Goal: Transaction & Acquisition: Purchase product/service

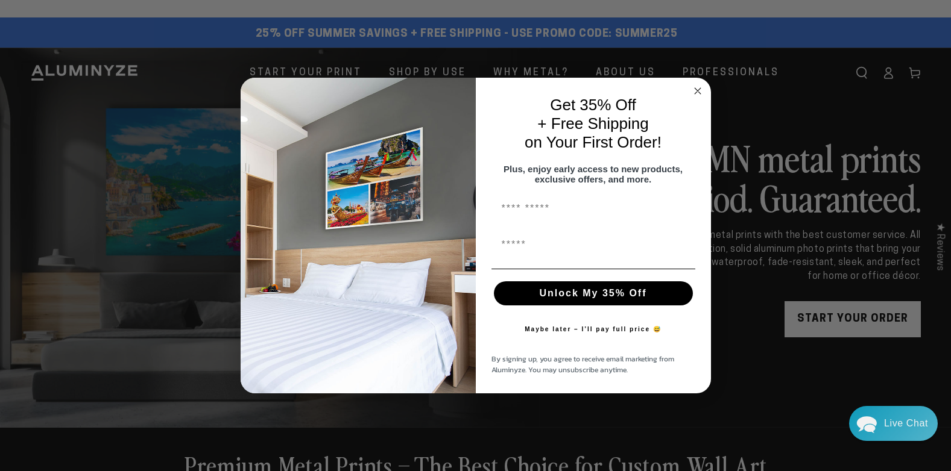
click at [697, 84] on circle "Close dialog" at bounding box center [697, 91] width 14 height 14
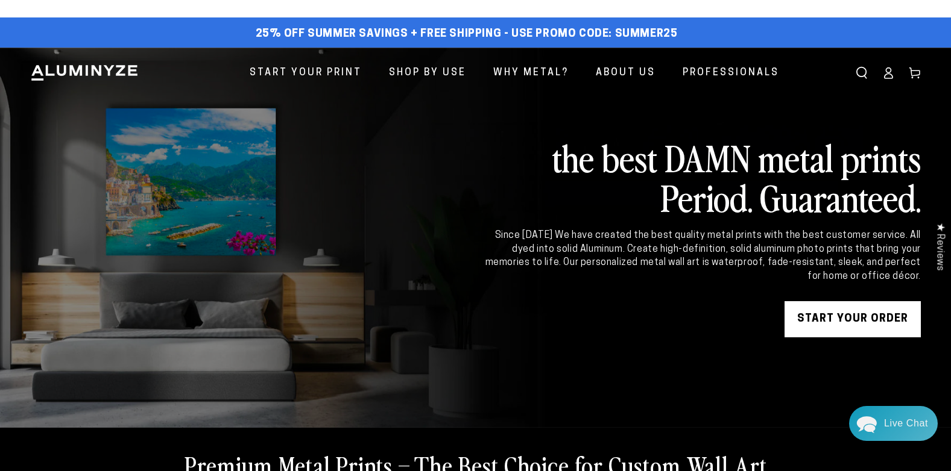
click at [845, 318] on link "START YOUR Order" at bounding box center [852, 319] width 136 height 36
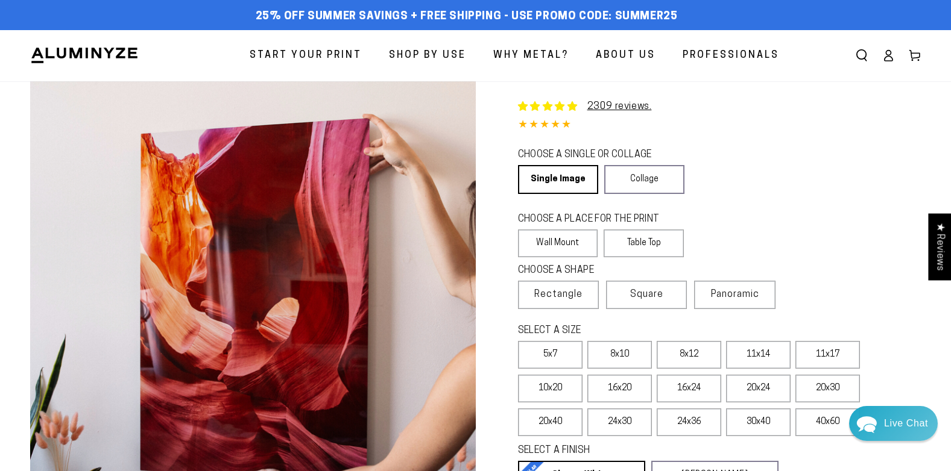
select select "**********"
click at [643, 295] on span "Square" at bounding box center [646, 295] width 33 height 14
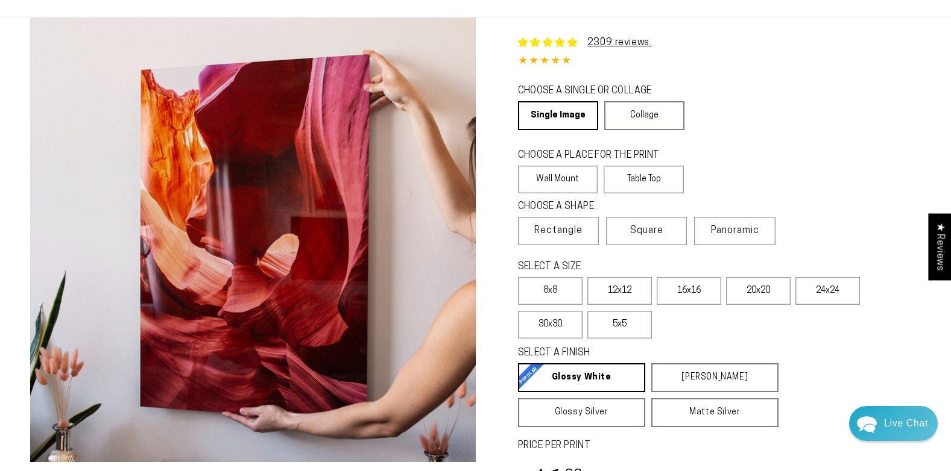
scroll to position [121, 0]
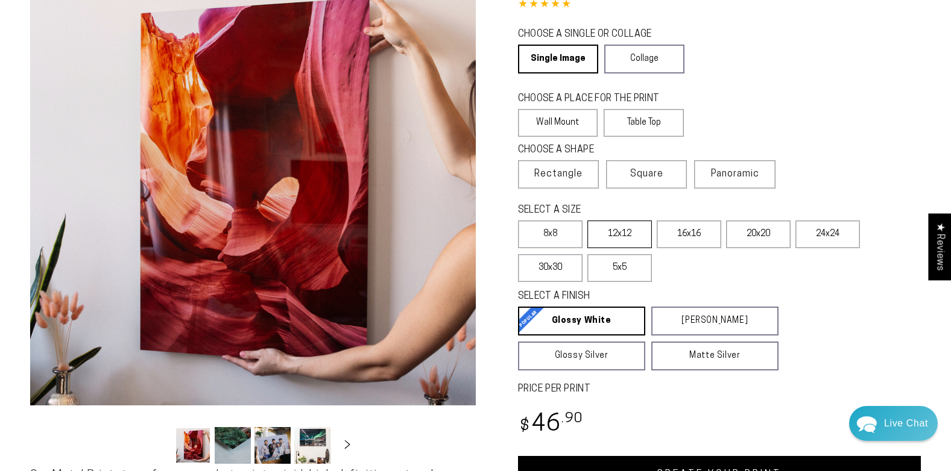
click at [614, 238] on label "12x12" at bounding box center [619, 235] width 64 height 28
click at [536, 236] on label "8x8" at bounding box center [550, 235] width 64 height 28
click at [565, 177] on span "Rectangle" at bounding box center [558, 174] width 48 height 14
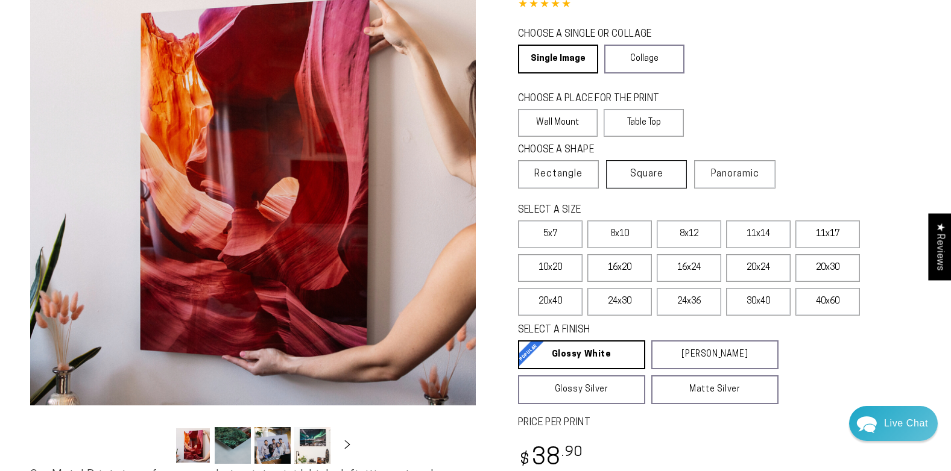
click at [643, 173] on span "Square" at bounding box center [646, 174] width 33 height 14
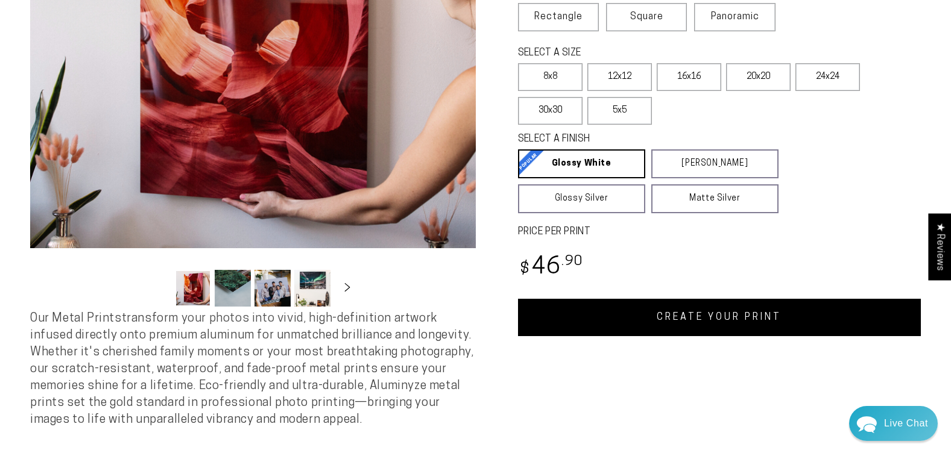
scroll to position [301, 0]
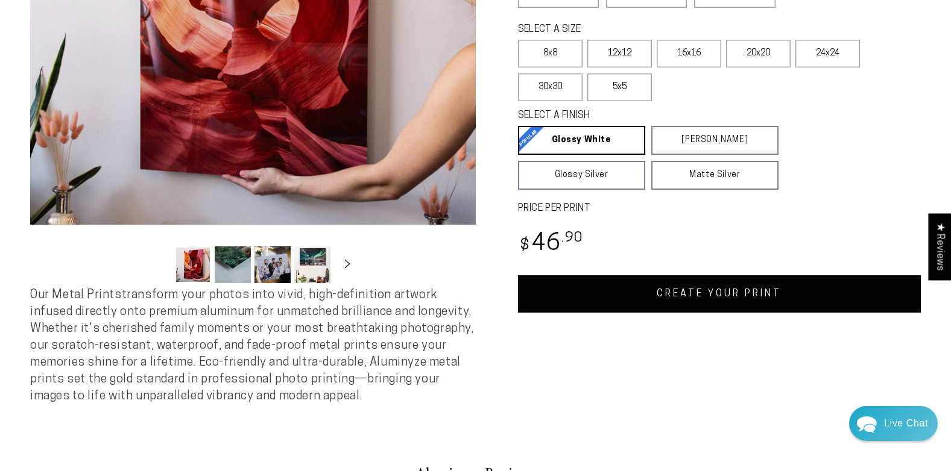
click at [703, 291] on link "CREATE YOUR PRINT" at bounding box center [719, 293] width 403 height 37
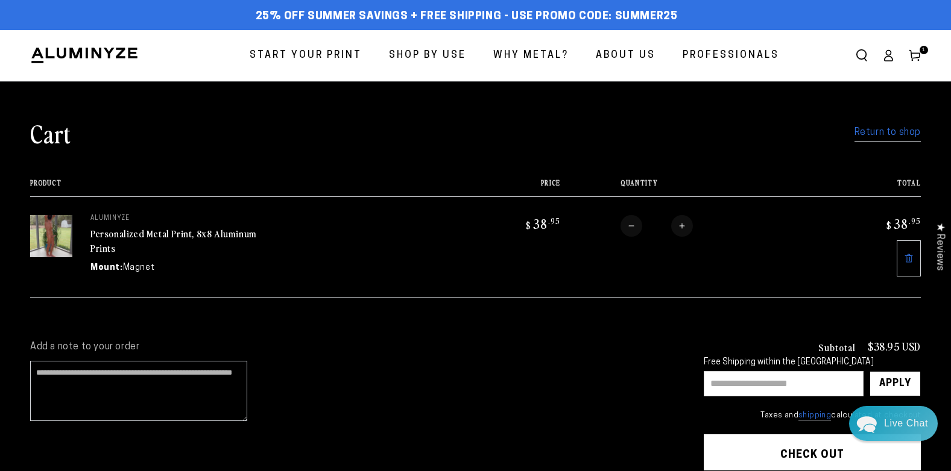
click at [888, 134] on link "Return to shop" at bounding box center [887, 132] width 66 height 17
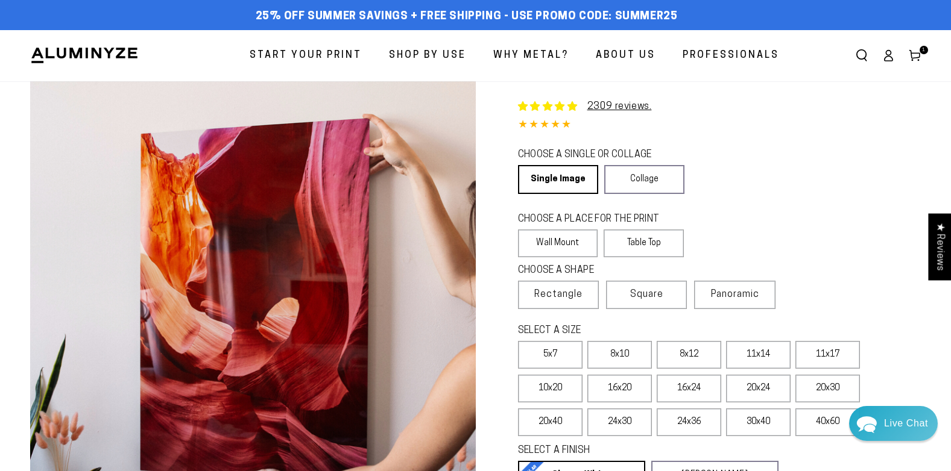
select select "**********"
click at [654, 294] on span "Square" at bounding box center [646, 295] width 33 height 14
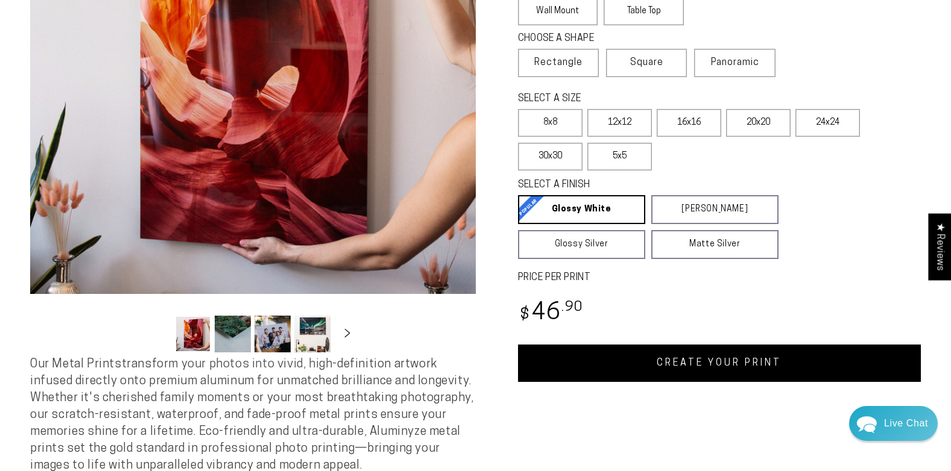
scroll to position [241, 0]
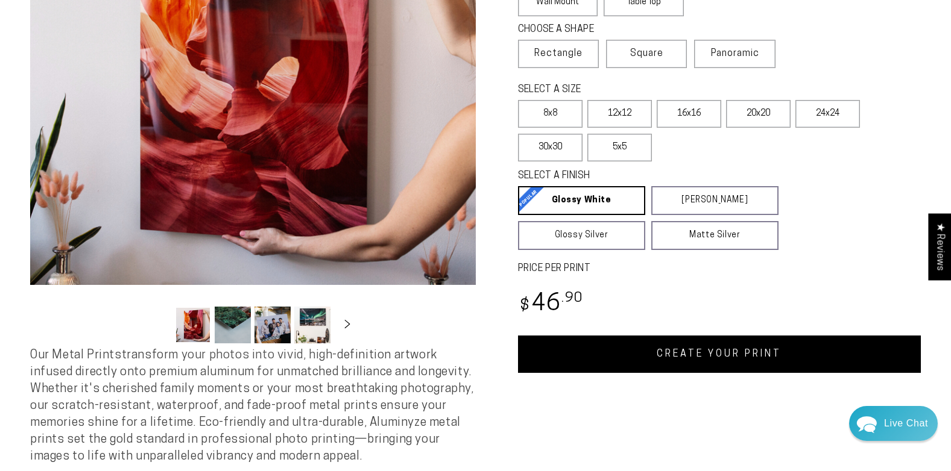
click at [708, 356] on link "CREATE YOUR PRINT" at bounding box center [719, 354] width 403 height 37
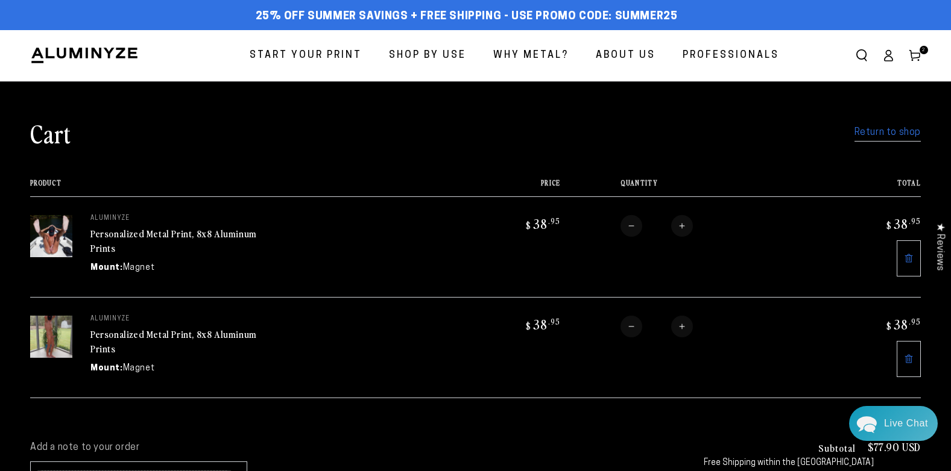
click at [889, 127] on link "Return to shop" at bounding box center [887, 132] width 66 height 17
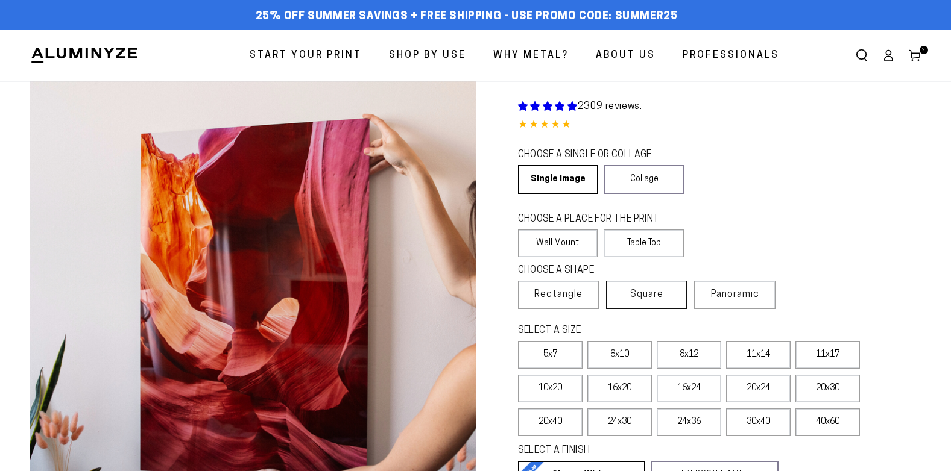
click at [653, 294] on span "Square" at bounding box center [646, 295] width 33 height 14
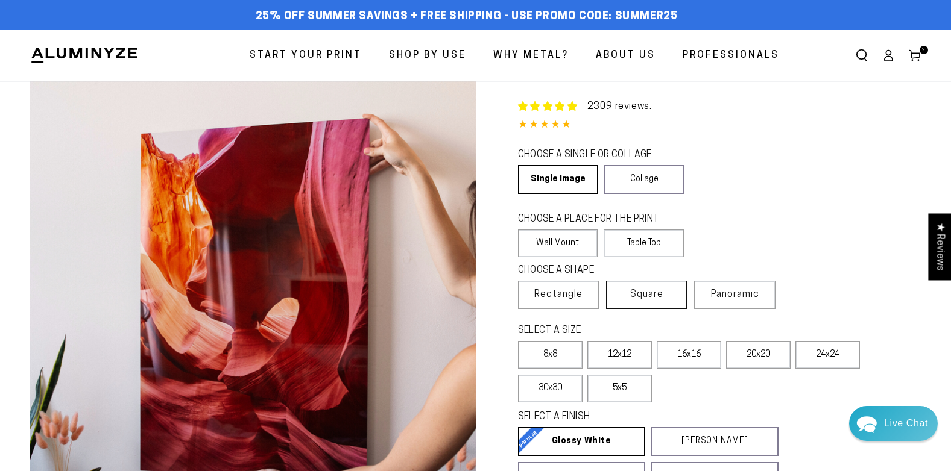
select select "**********"
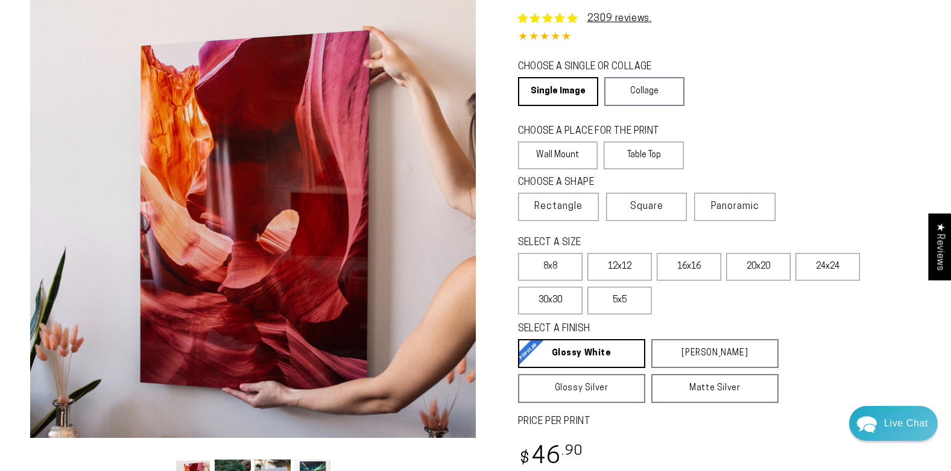
scroll to position [241, 0]
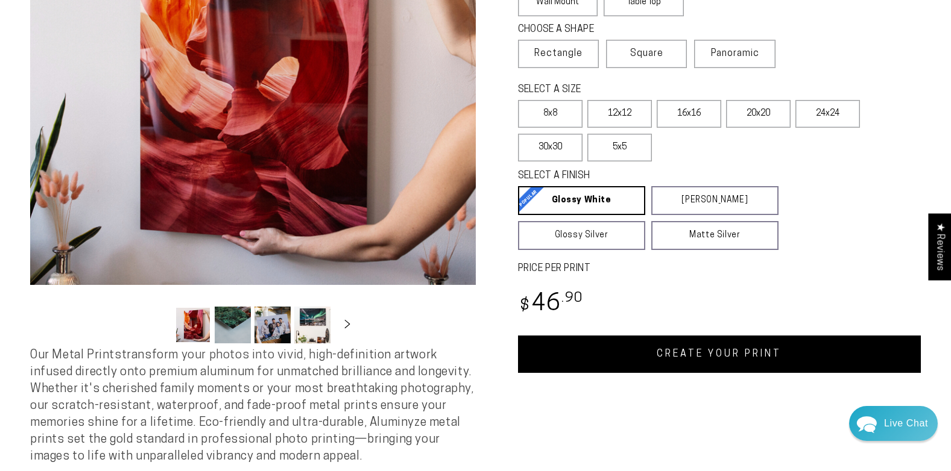
click at [682, 342] on link "CREATE YOUR PRINT" at bounding box center [719, 354] width 403 height 37
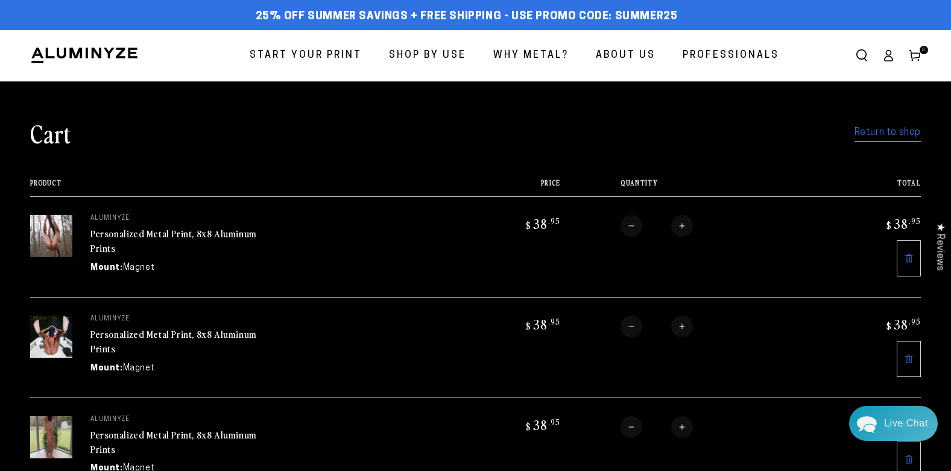
click at [885, 136] on link "Return to shop" at bounding box center [887, 132] width 66 height 17
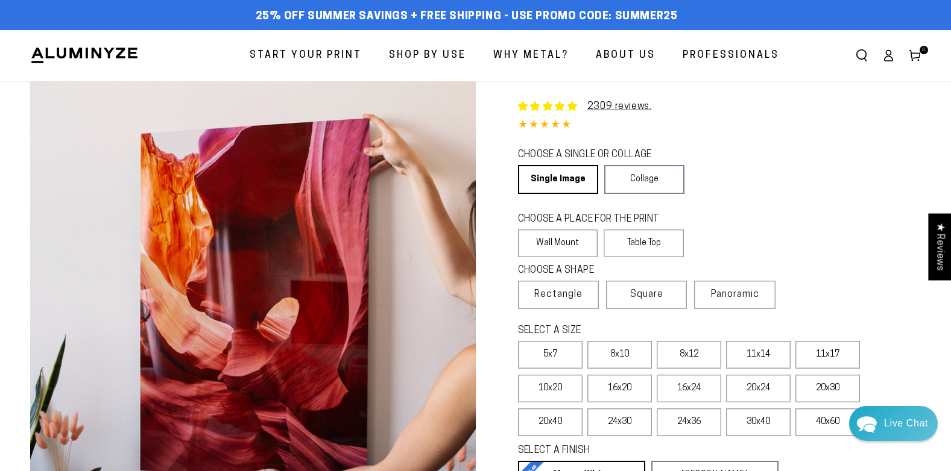
select select "**********"
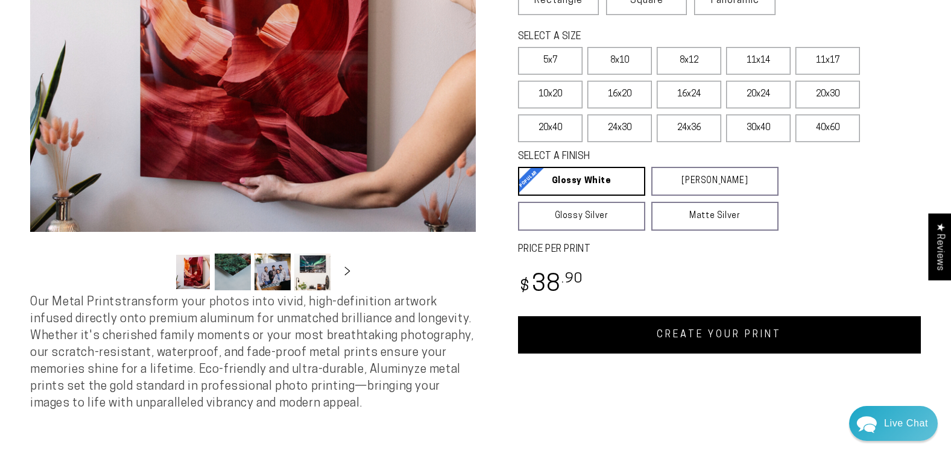
scroll to position [301, 0]
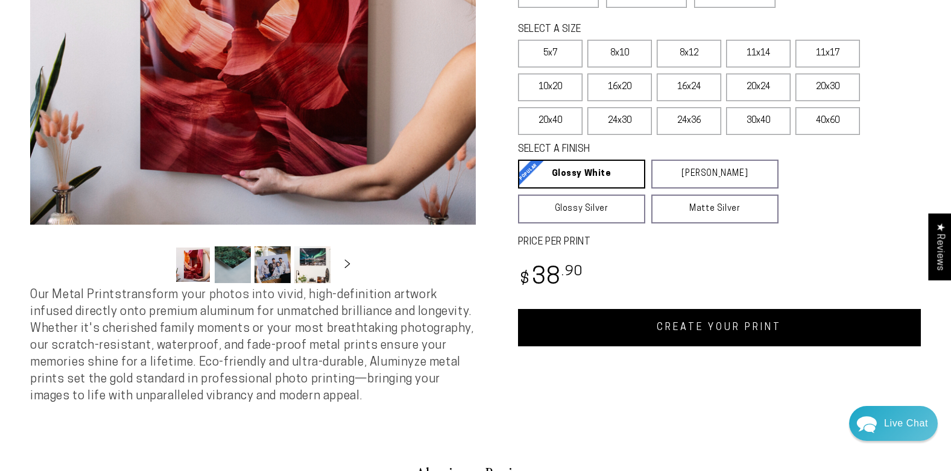
click at [731, 330] on link "CREATE YOUR PRINT" at bounding box center [719, 327] width 403 height 37
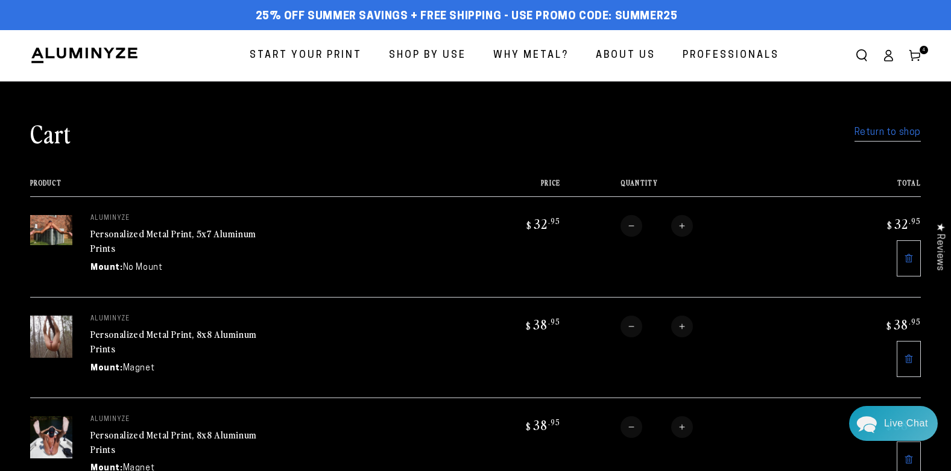
click at [58, 336] on img at bounding box center [51, 337] width 42 height 42
click at [114, 319] on p "aluminyze" at bounding box center [180, 319] width 181 height 7
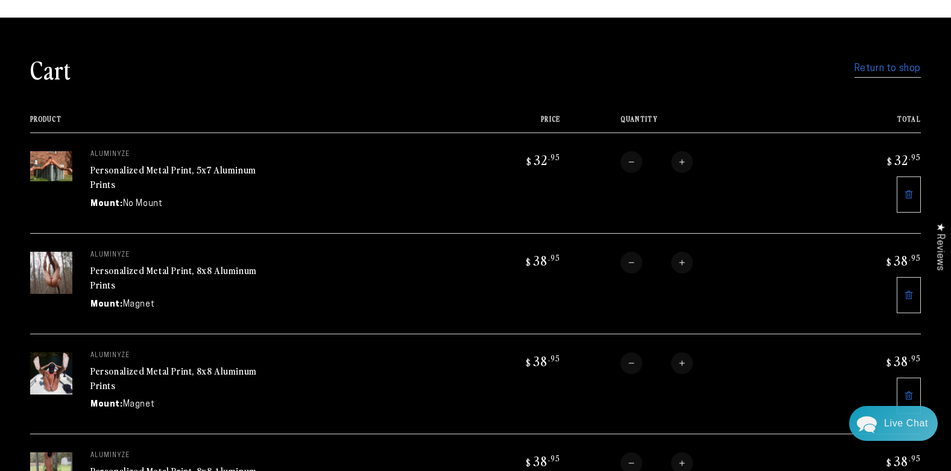
scroll to position [60, 0]
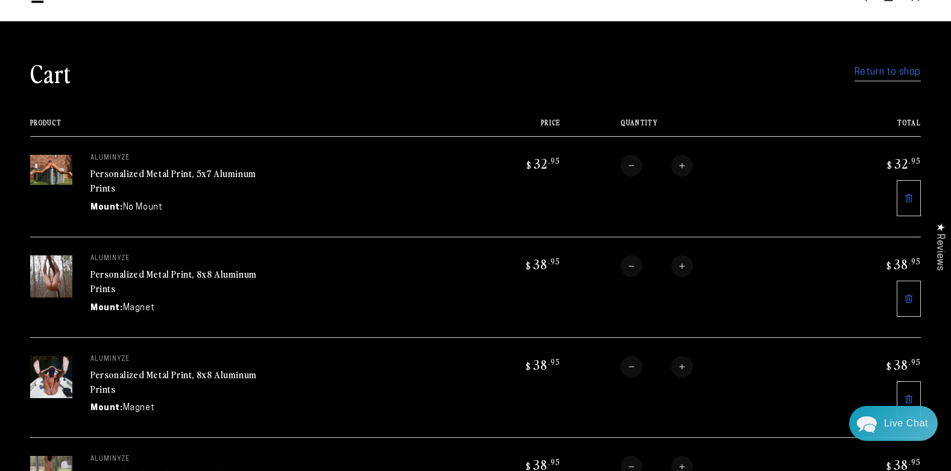
click at [885, 74] on link "Return to shop" at bounding box center [887, 72] width 66 height 17
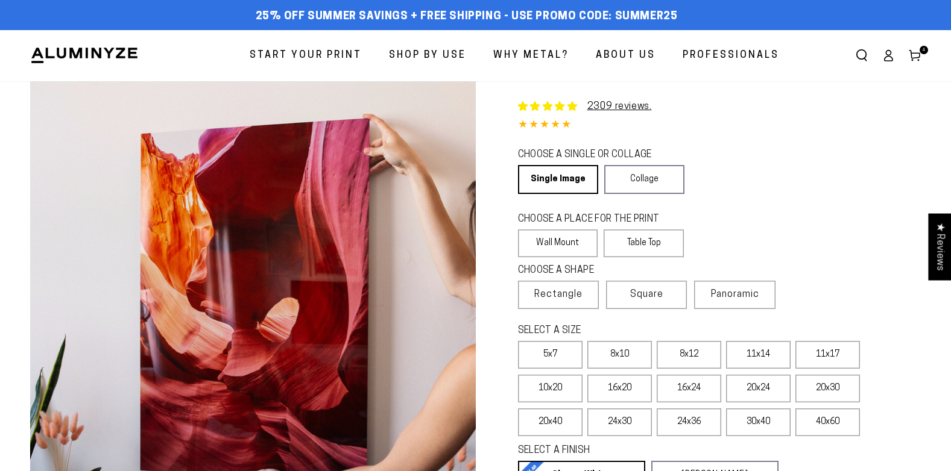
select select "**********"
click at [651, 297] on span "Square" at bounding box center [646, 295] width 33 height 14
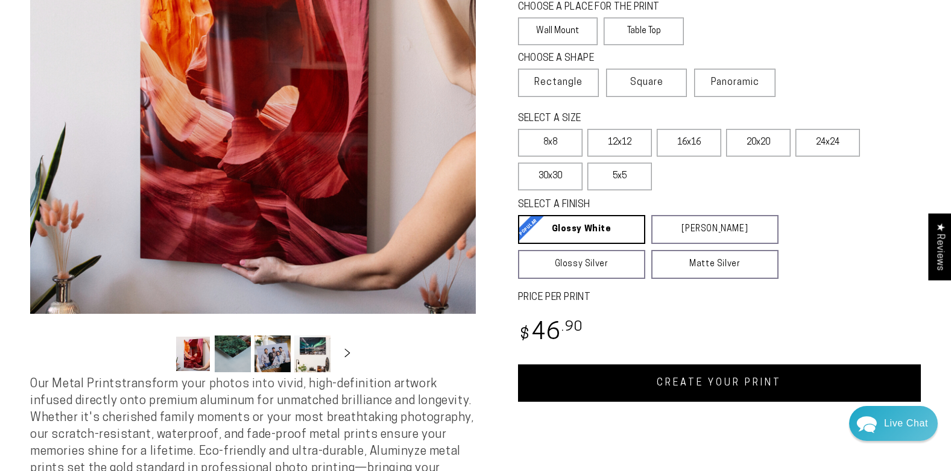
scroll to position [241, 0]
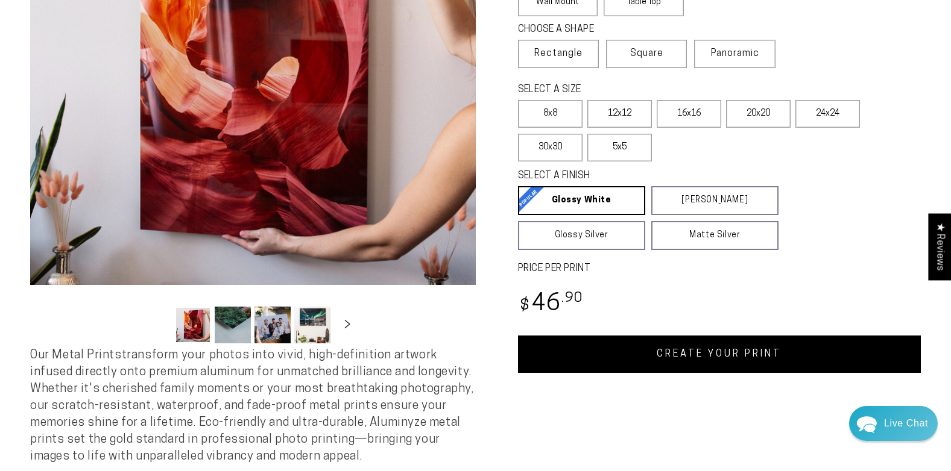
click at [714, 358] on link "CREATE YOUR PRINT" at bounding box center [719, 354] width 403 height 37
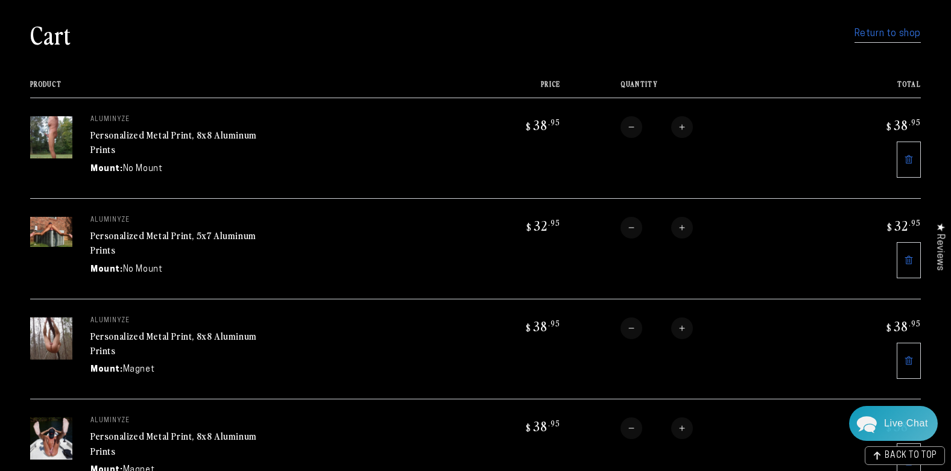
scroll to position [60, 0]
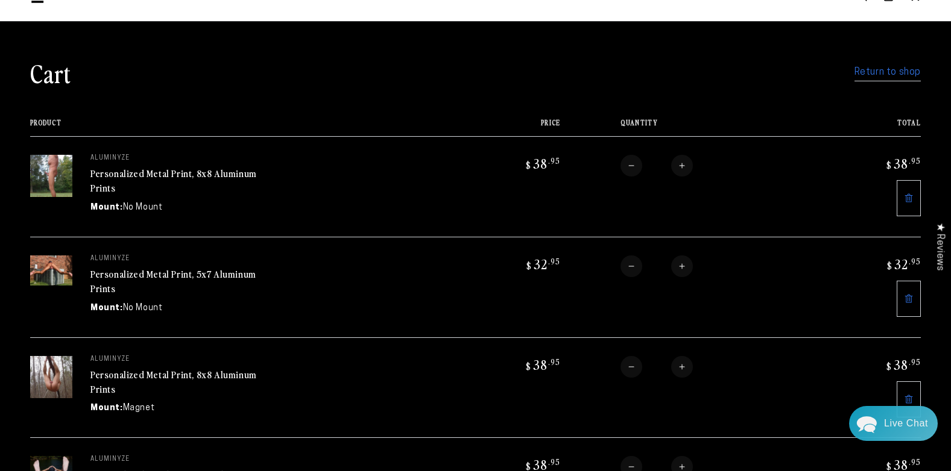
click at [879, 74] on link "Return to shop" at bounding box center [887, 72] width 66 height 17
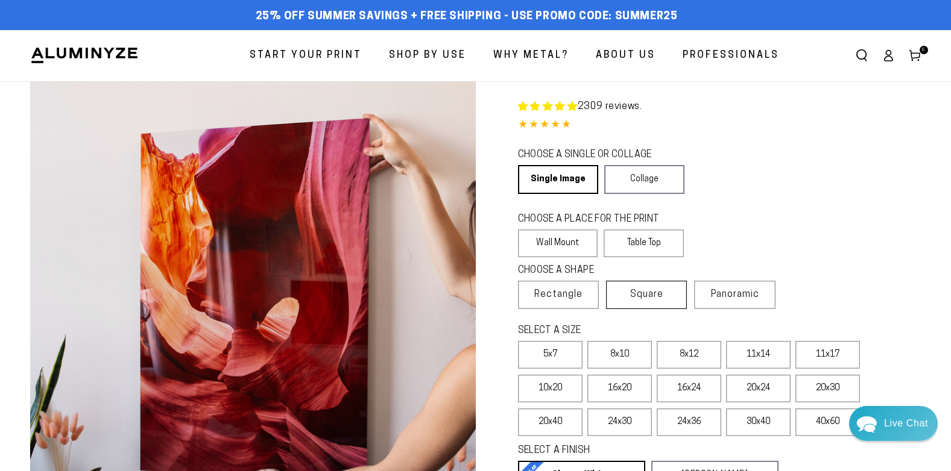
select select "**********"
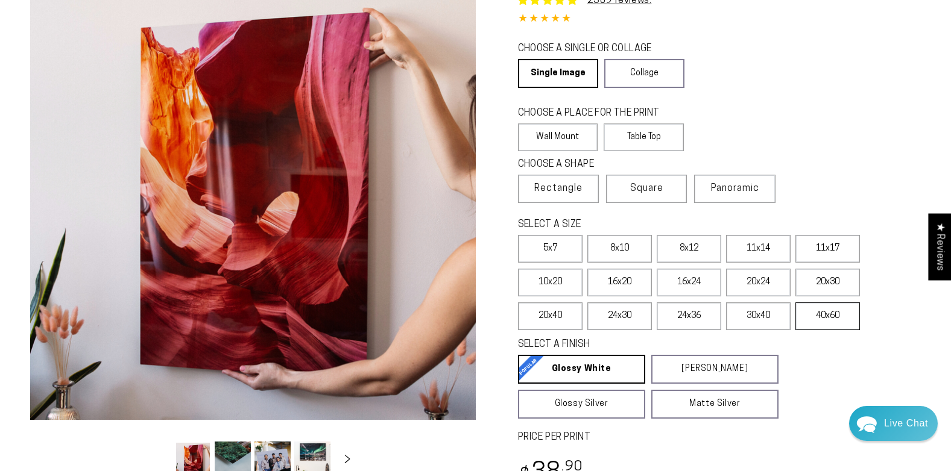
scroll to position [181, 0]
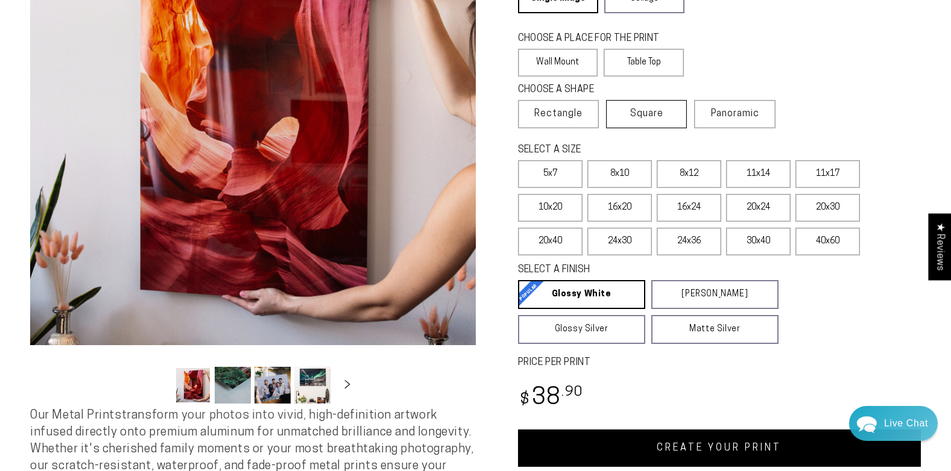
click at [659, 113] on span "Square" at bounding box center [646, 114] width 33 height 14
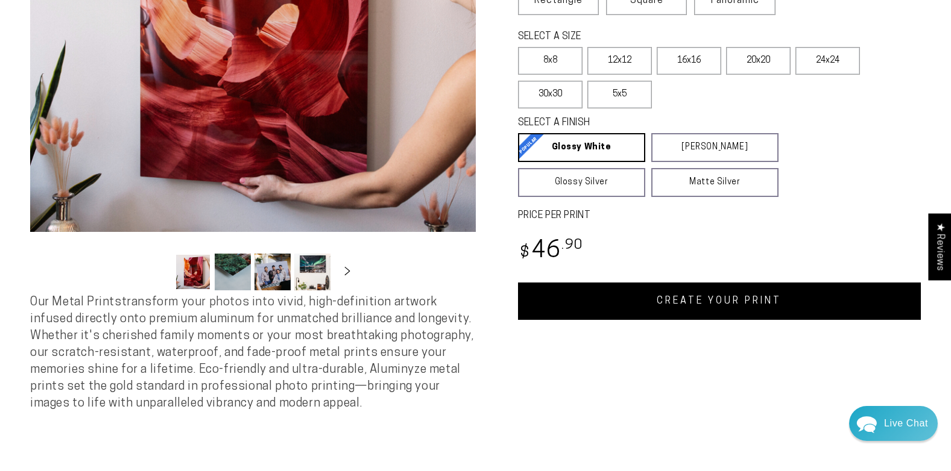
scroll to position [301, 0]
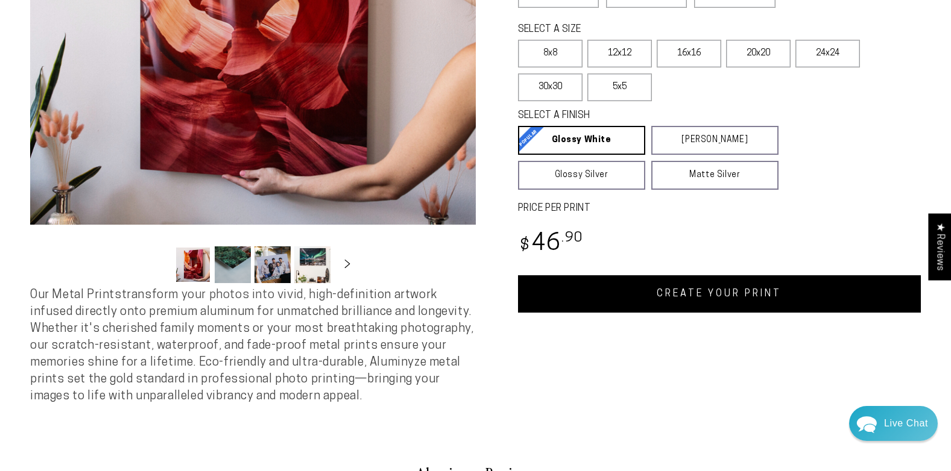
click at [694, 296] on link "CREATE YOUR PRINT" at bounding box center [719, 293] width 403 height 37
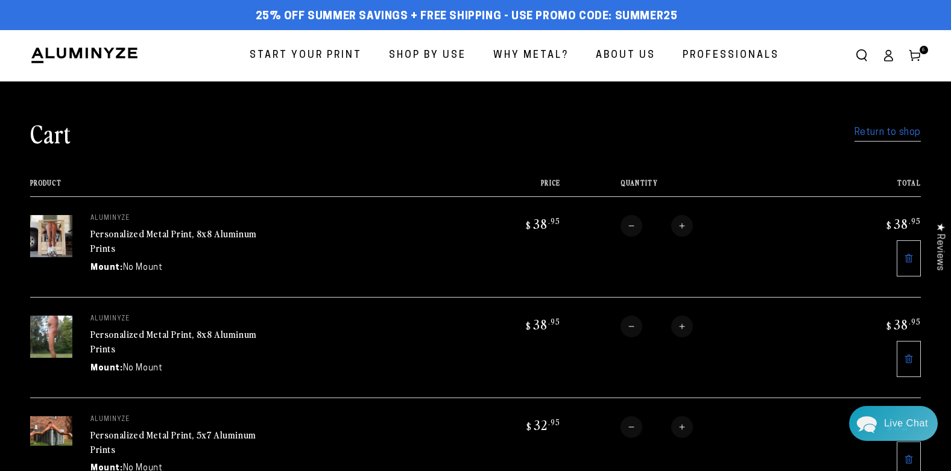
click at [883, 134] on link "Return to shop" at bounding box center [887, 132] width 66 height 17
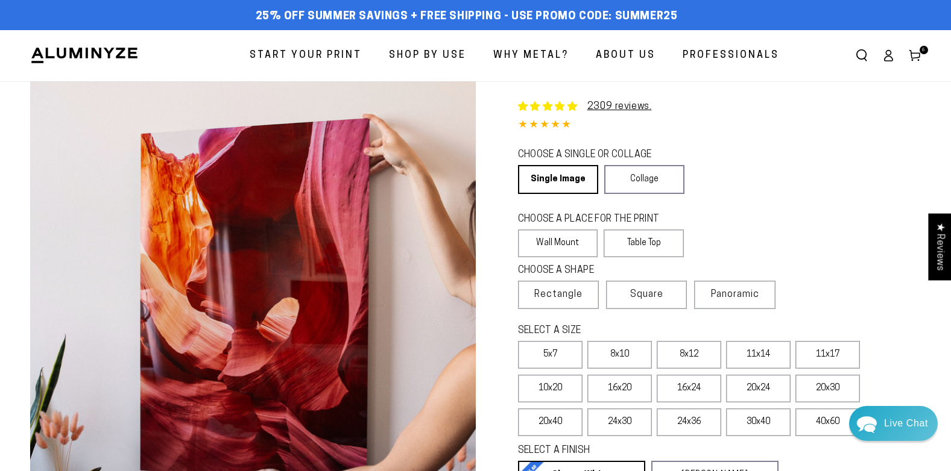
select select "**********"
click at [637, 299] on span "Square" at bounding box center [646, 295] width 33 height 14
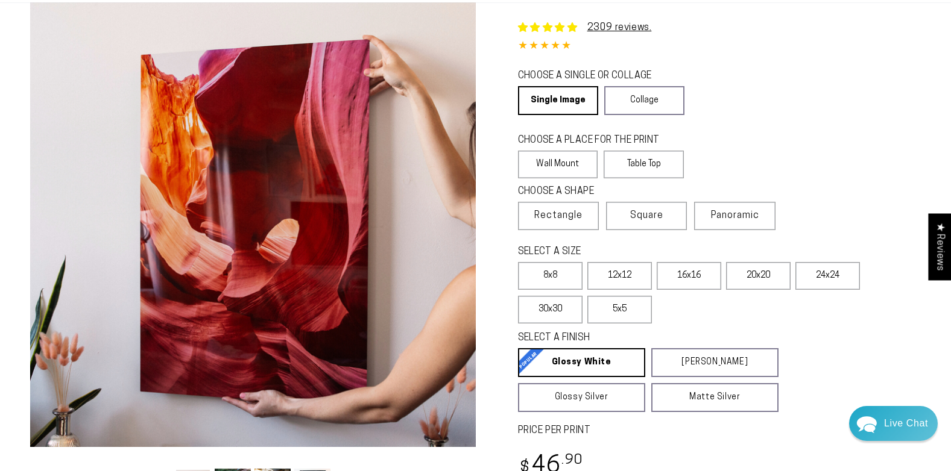
scroll to position [241, 0]
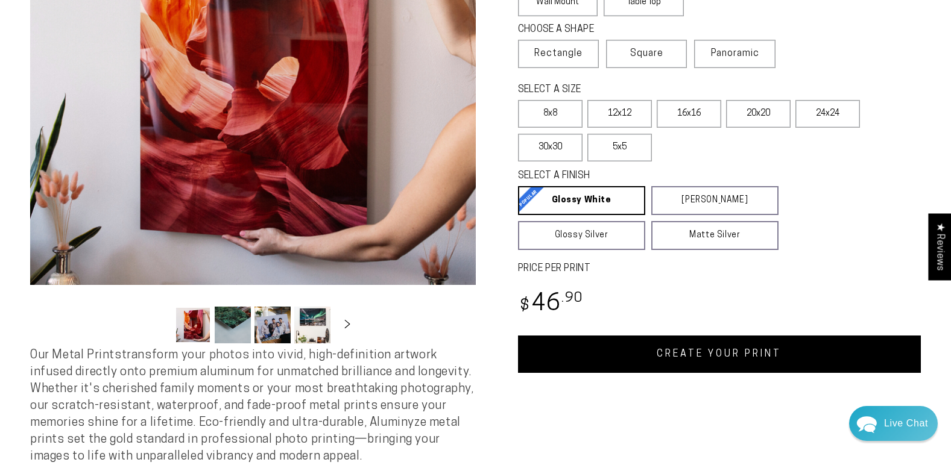
click at [718, 350] on link "CREATE YOUR PRINT" at bounding box center [719, 354] width 403 height 37
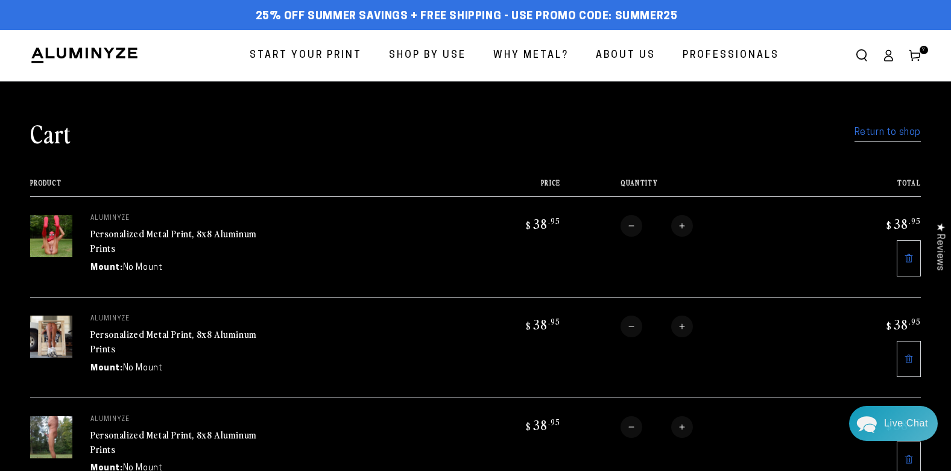
click at [884, 131] on link "Return to shop" at bounding box center [887, 132] width 66 height 17
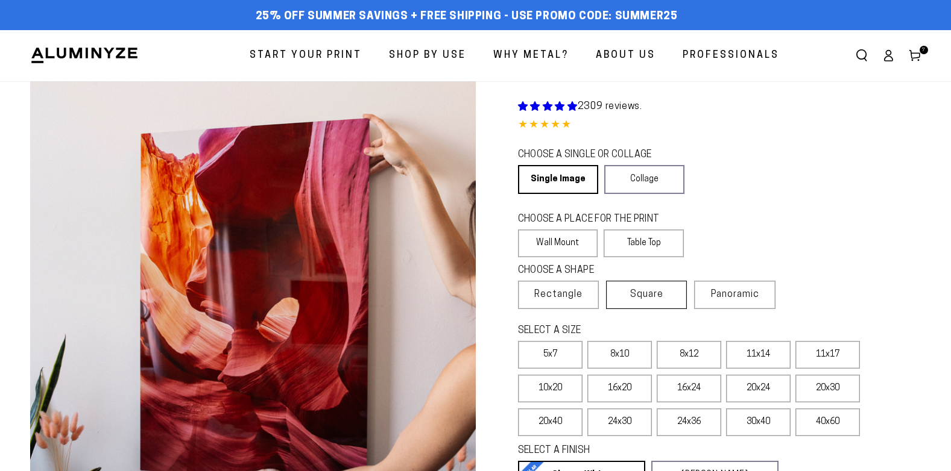
click at [652, 290] on span "Square" at bounding box center [646, 295] width 33 height 14
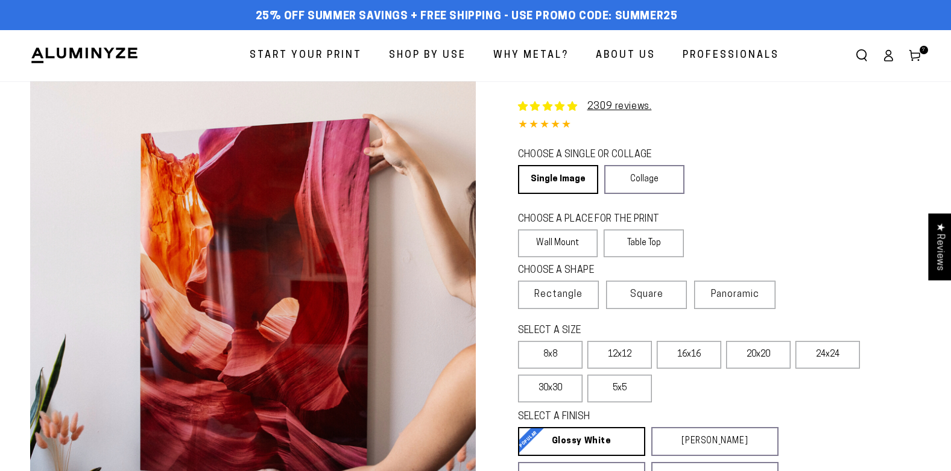
scroll to position [14, 0]
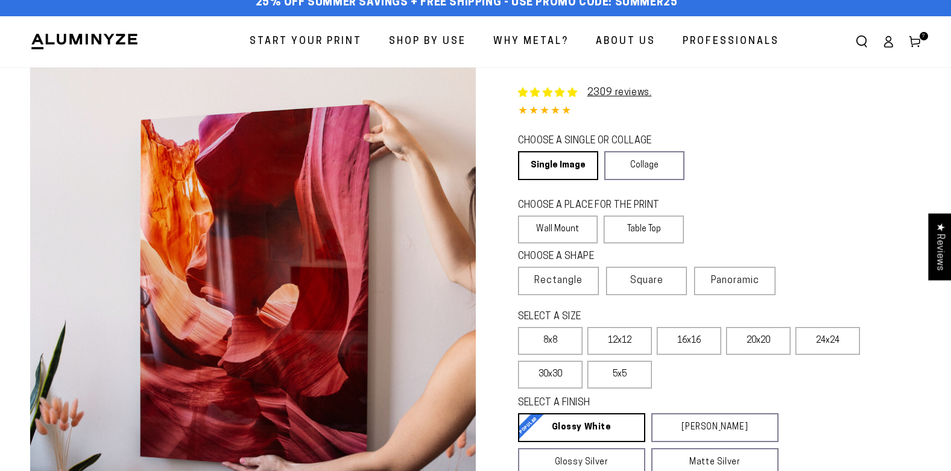
select select "**********"
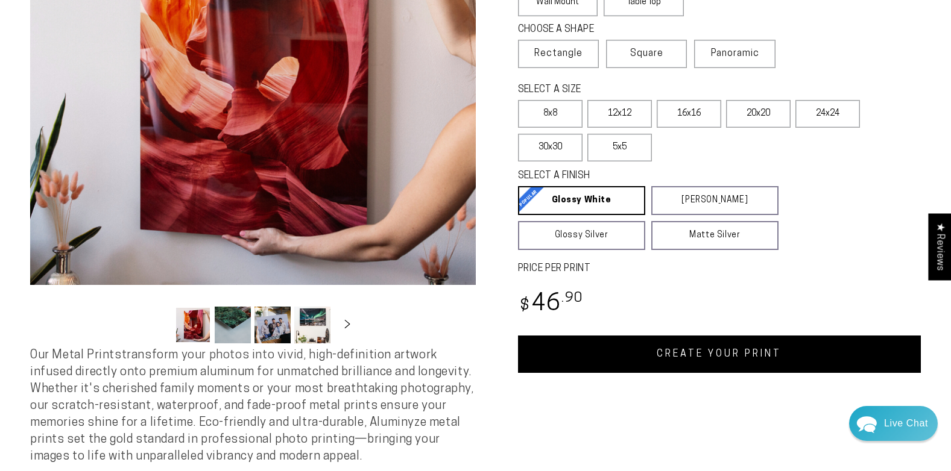
click at [703, 343] on link "CREATE YOUR PRINT" at bounding box center [719, 354] width 403 height 37
select select "**********"
